Goal: Task Accomplishment & Management: Manage account settings

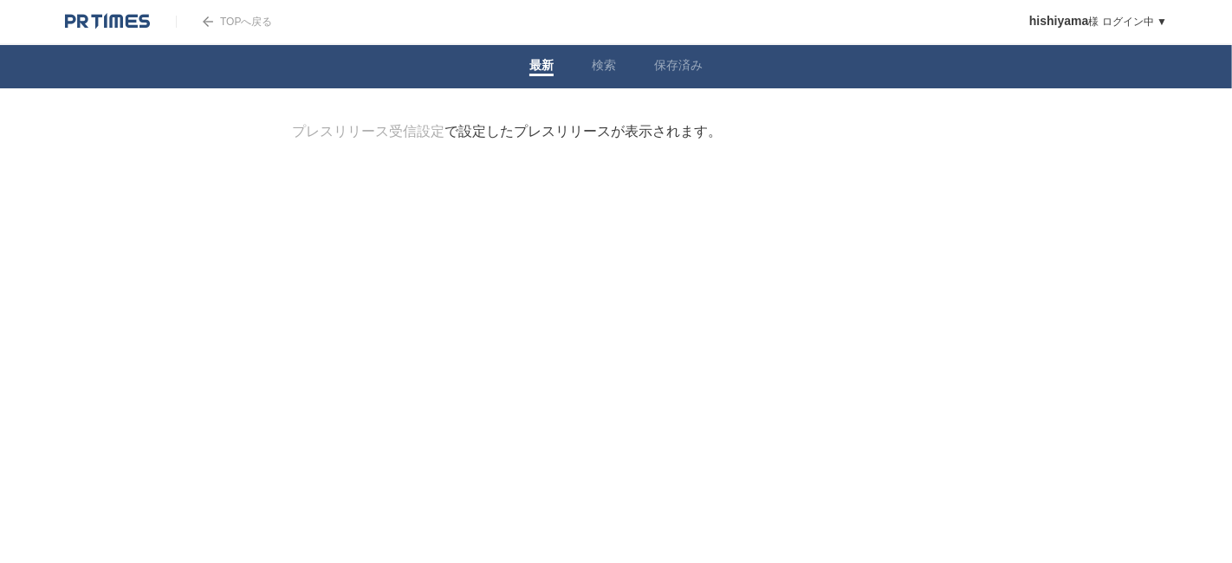
click at [120, 26] on img at bounding box center [107, 21] width 85 height 17
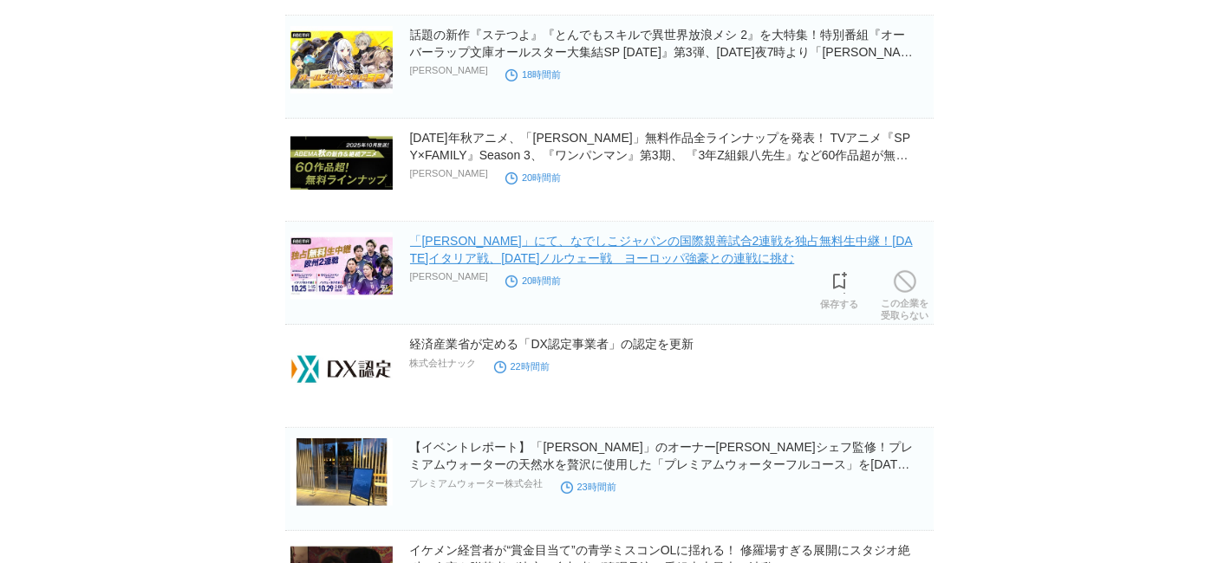
scroll to position [577, 0]
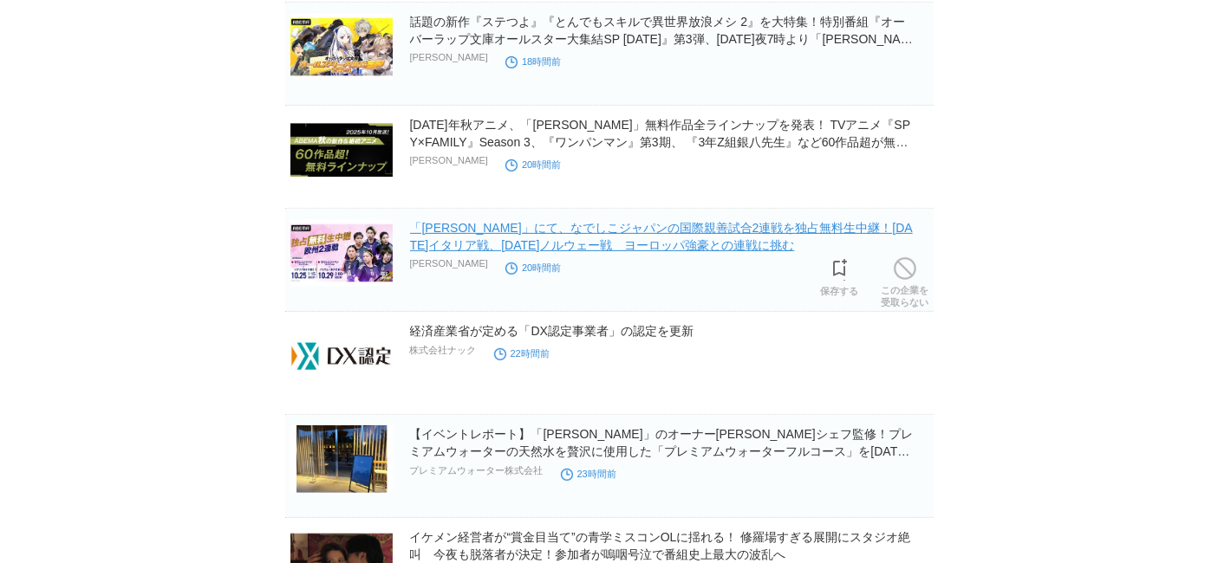
click at [589, 231] on link "「ABEMA」にて、なでしこジャパンの国際親善試合2連戦を独占無料生中継！10月25日（土）イタリア戦、10月29日（水）ノルウェー戦　ヨーロッパ強豪との連戦…" at bounding box center [661, 236] width 503 height 31
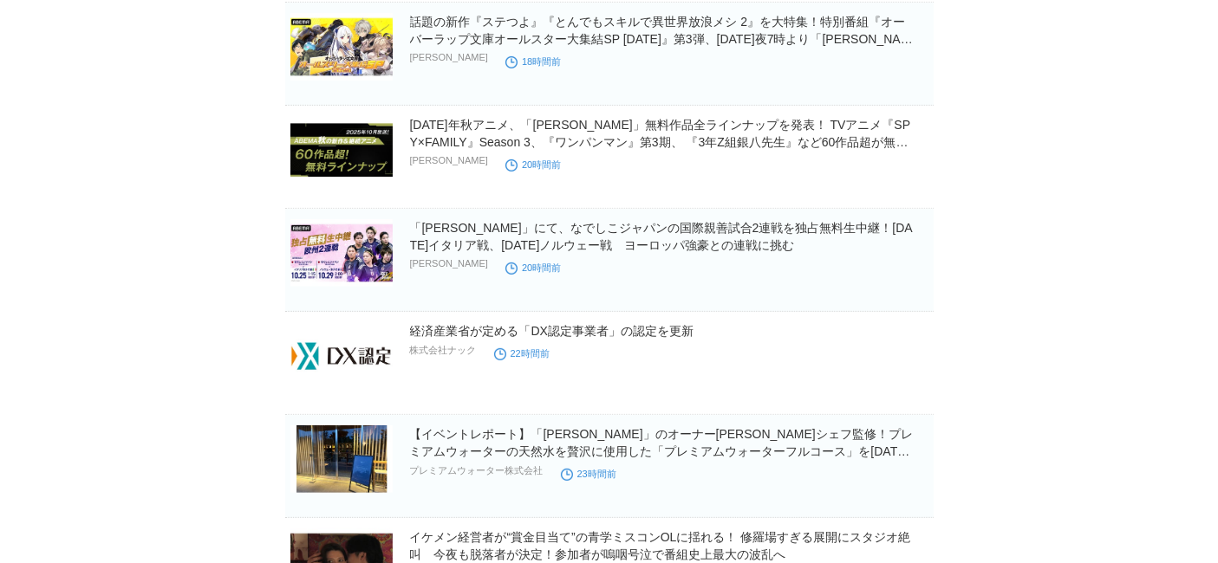
click at [542, 324] on link "経済産業省が定める「DX認定事業者」の認定を更新" at bounding box center [551, 331] width 283 height 14
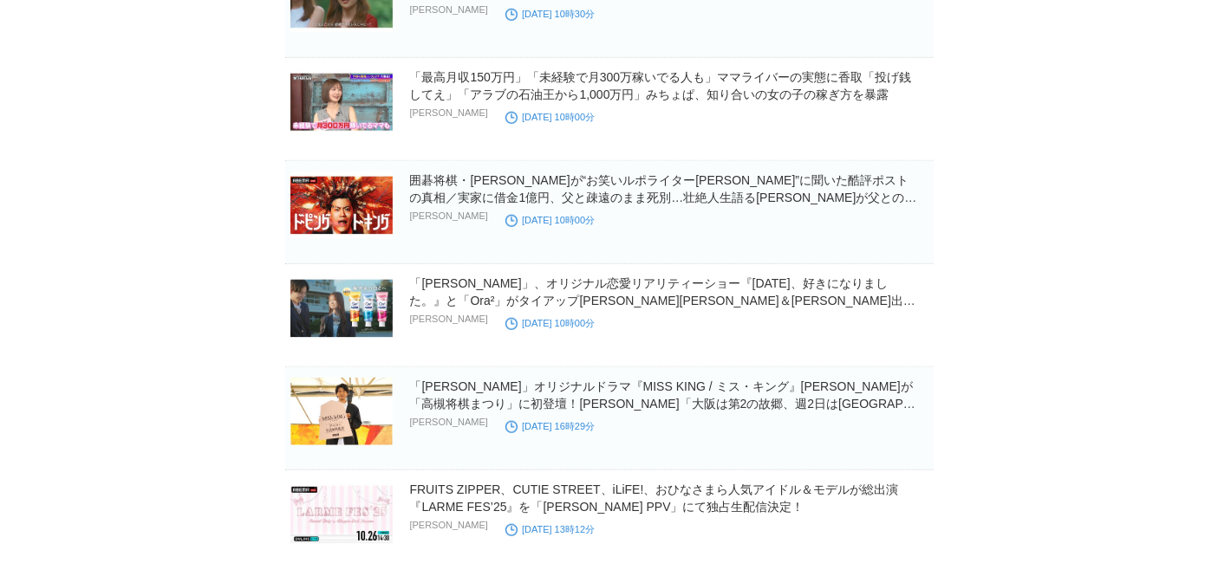
scroll to position [1636, 0]
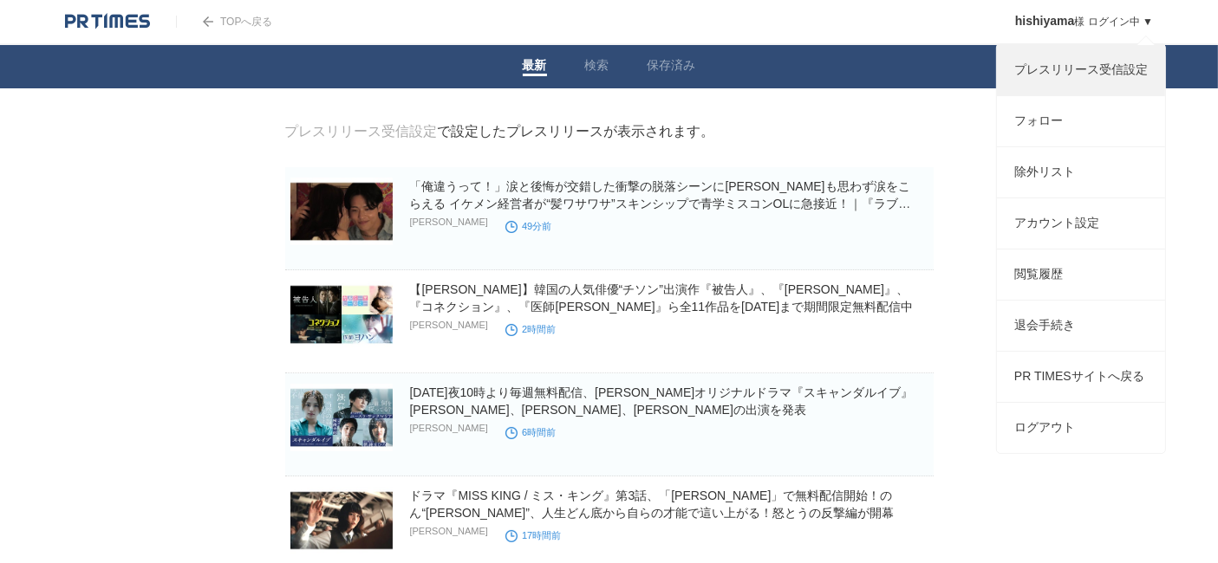
click at [1094, 72] on link "プレスリリース受信設定" at bounding box center [1081, 70] width 168 height 50
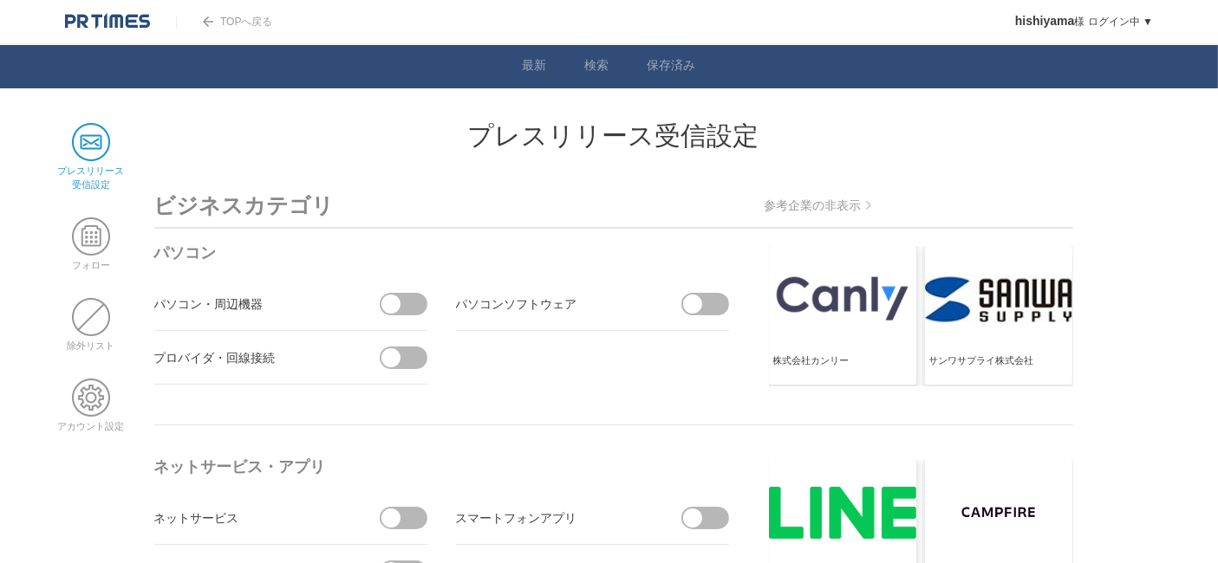
click at [129, 17] on img at bounding box center [107, 21] width 85 height 17
